Goal: Navigation & Orientation: Find specific page/section

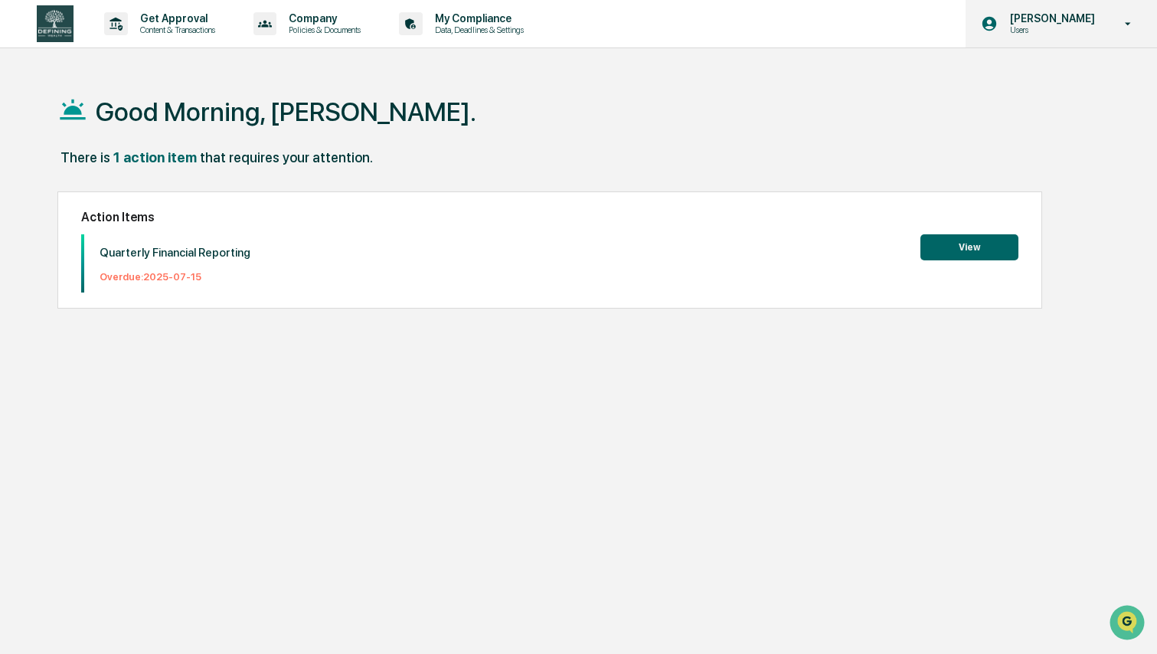
click at [1127, 25] on icon at bounding box center [1128, 24] width 27 height 15
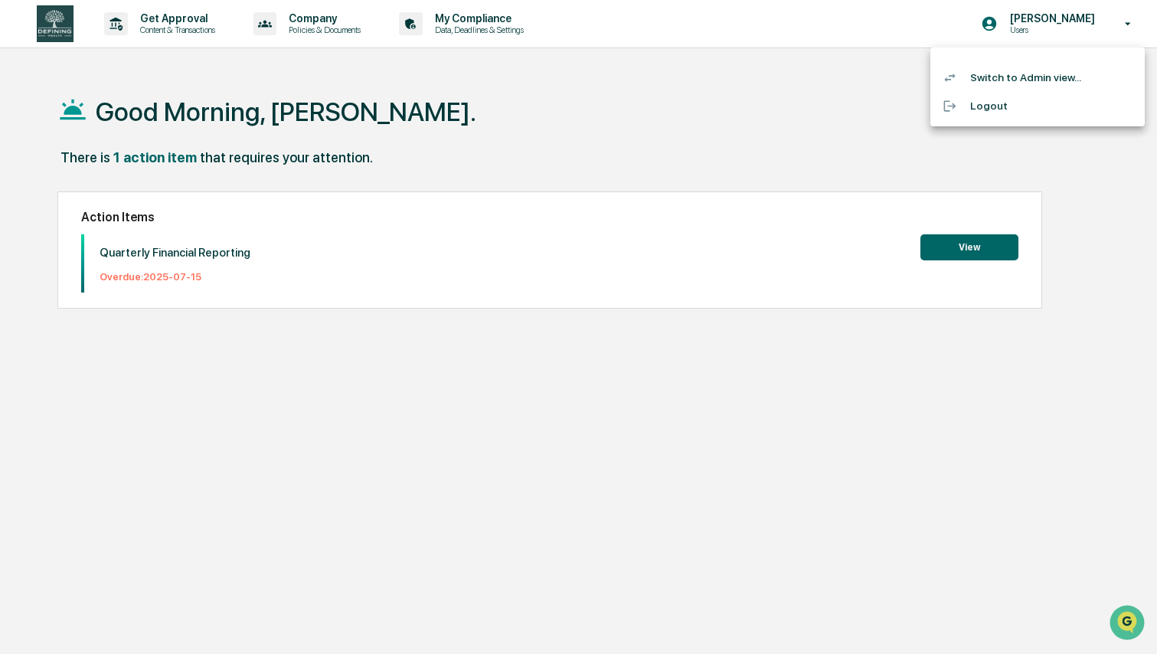
drag, startPoint x: 465, startPoint y: 37, endPoint x: 495, endPoint y: 30, distance: 30.6
click at [468, 37] on div at bounding box center [578, 327] width 1157 height 654
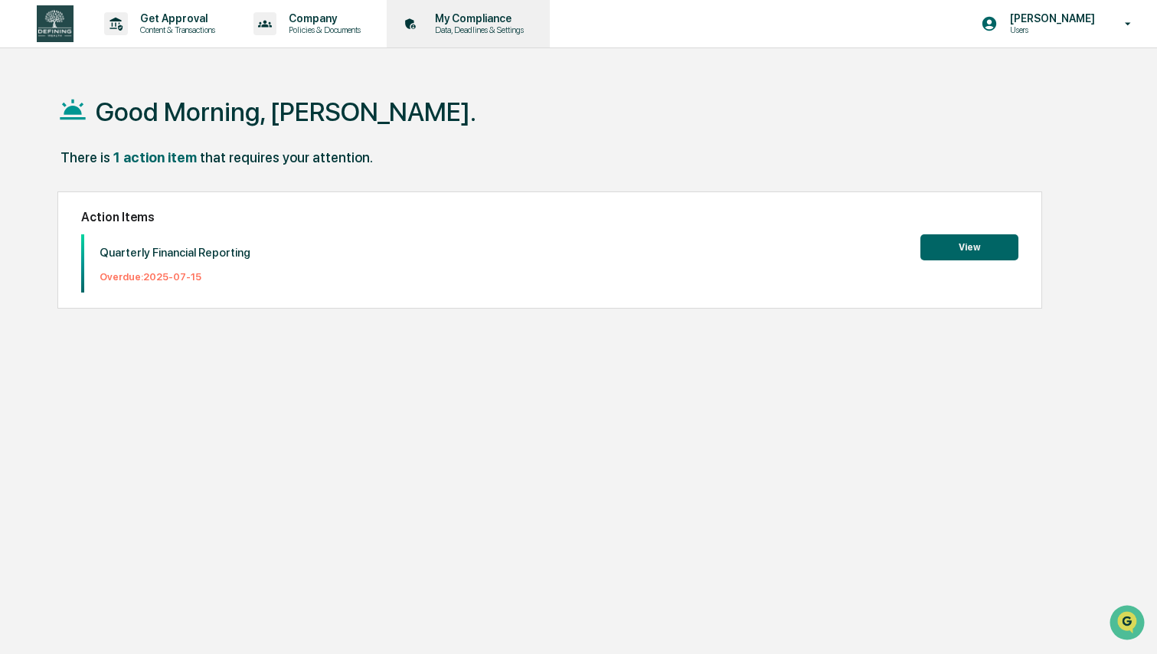
click at [491, 30] on p "Data, Deadlines & Settings" at bounding box center [477, 29] width 109 height 11
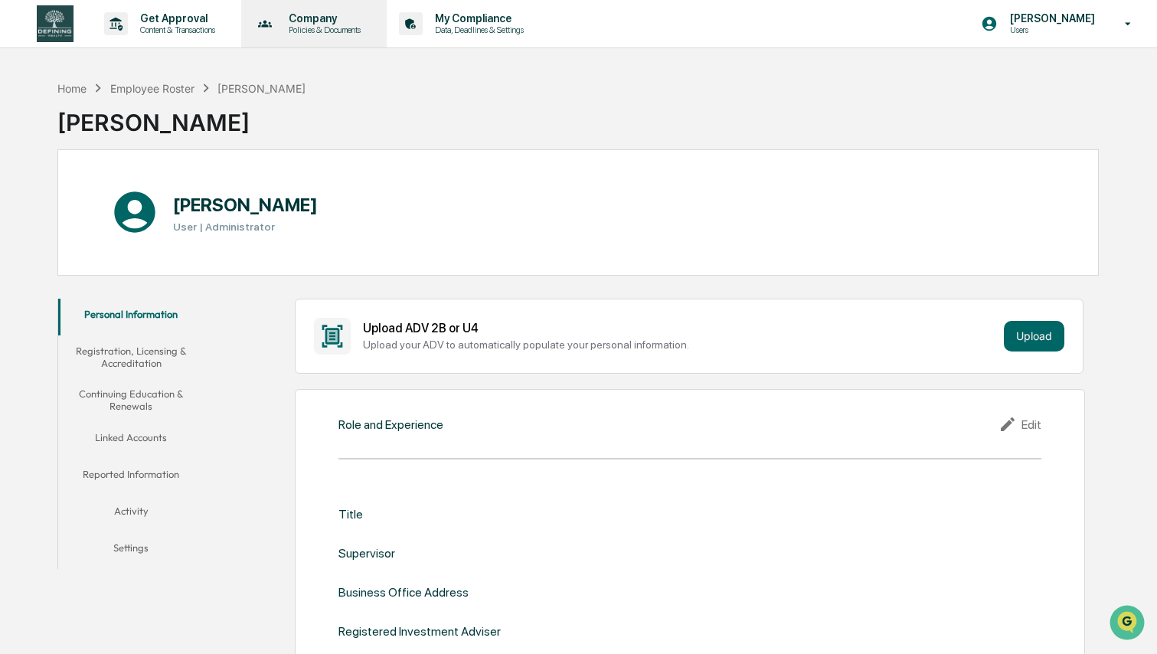
click at [364, 30] on p "Policies & Documents" at bounding box center [322, 29] width 92 height 11
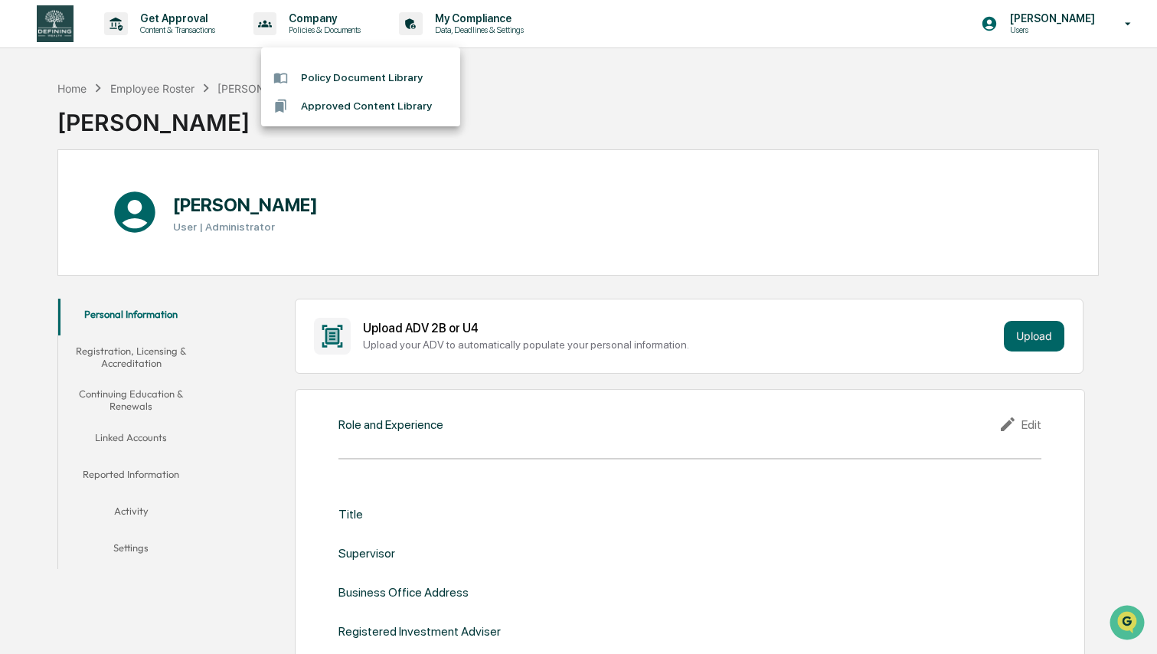
click at [178, 31] on div at bounding box center [578, 327] width 1157 height 654
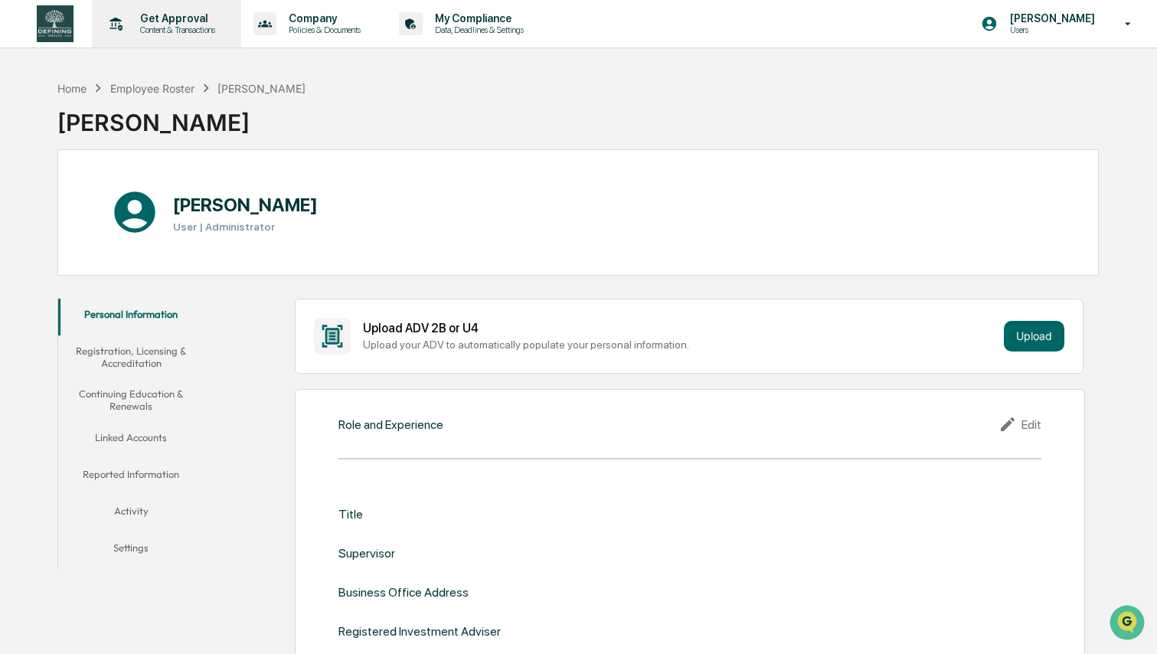
click at [189, 29] on p "Content & Transactions" at bounding box center [175, 29] width 95 height 11
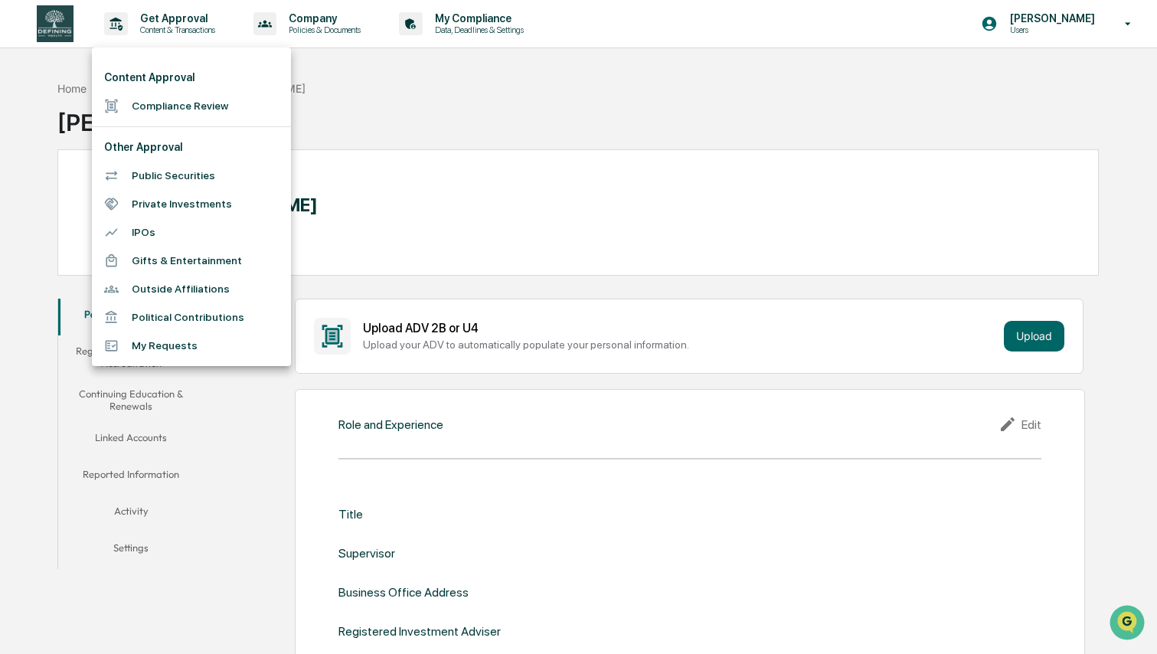
drag, startPoint x: 577, startPoint y: 84, endPoint x: 322, endPoint y: 97, distance: 255.3
click at [565, 87] on div at bounding box center [578, 327] width 1157 height 654
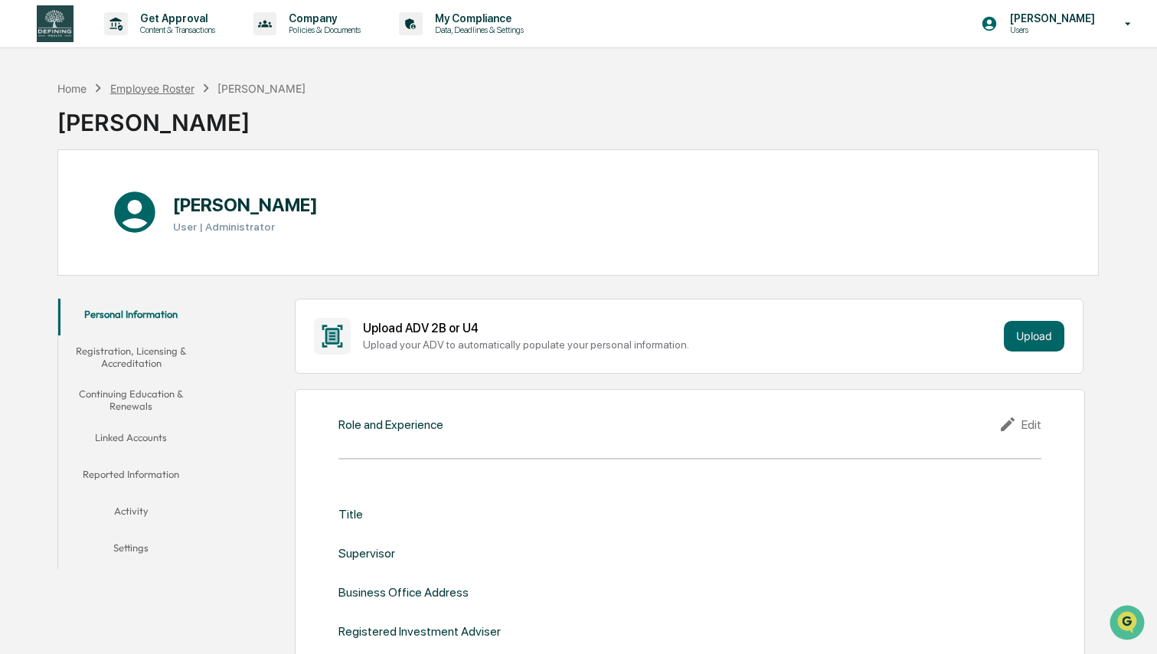
click at [180, 90] on div "Employee Roster" at bounding box center [152, 88] width 84 height 13
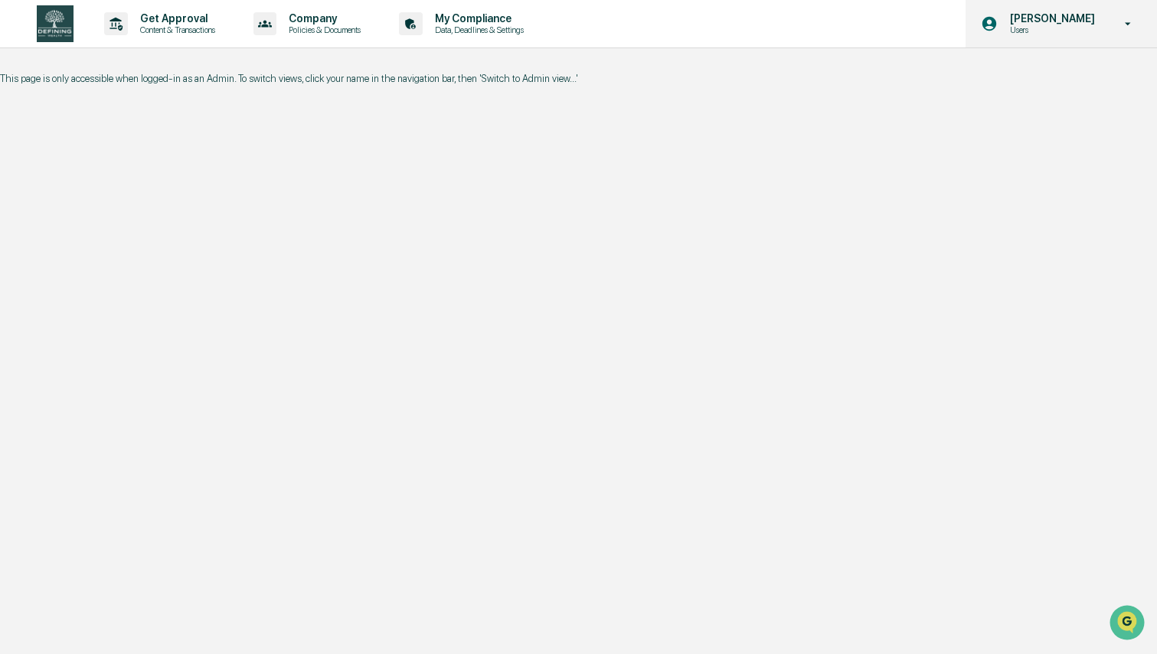
click at [1112, 24] on div "[PERSON_NAME] Users" at bounding box center [1060, 23] width 191 height 47
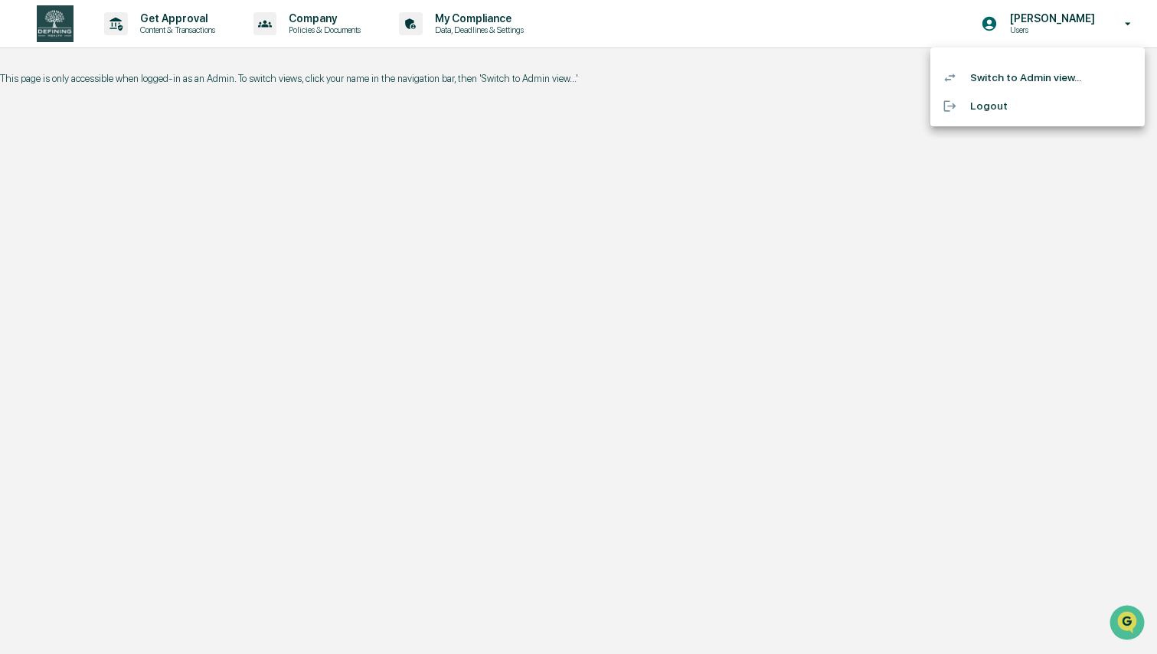
click at [1066, 80] on li "Switch to Admin view..." at bounding box center [1037, 78] width 214 height 28
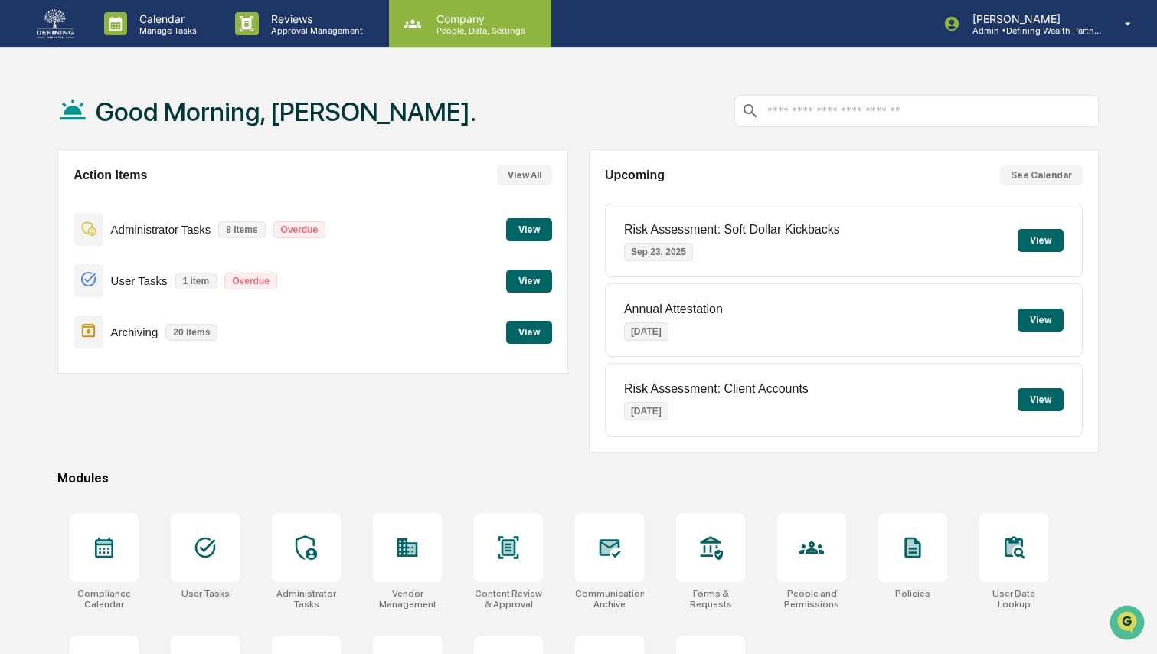
click at [443, 28] on p "People, Data, Settings" at bounding box center [478, 30] width 109 height 11
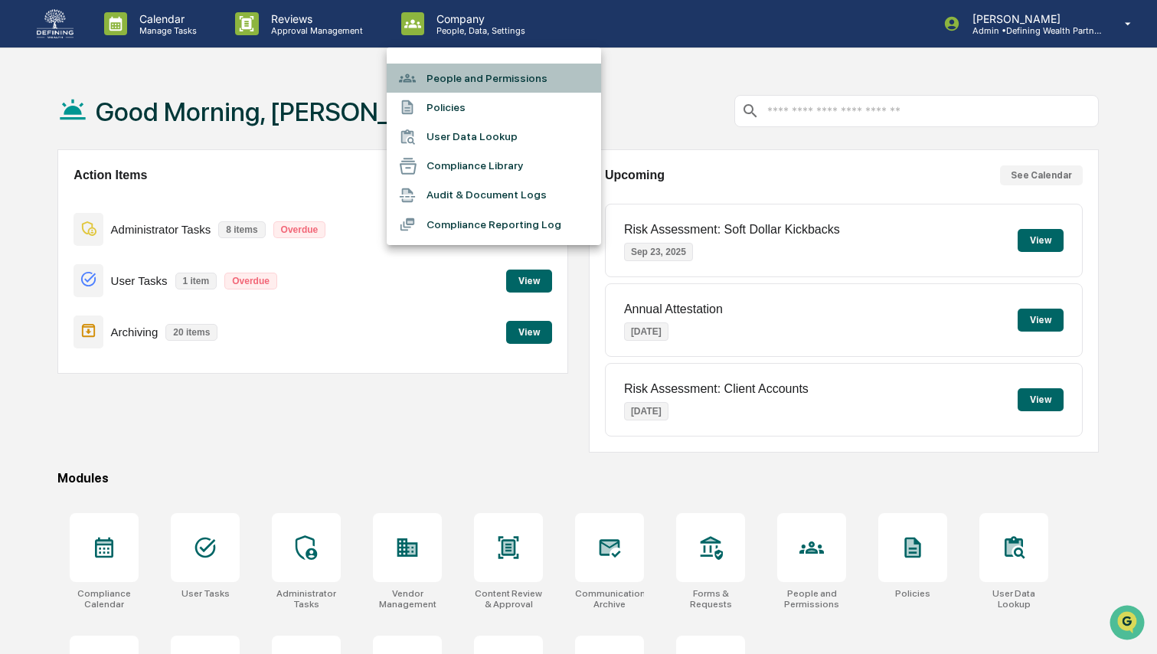
click at [462, 84] on li "People and Permissions" at bounding box center [494, 78] width 214 height 29
